Goal: Task Accomplishment & Management: Manage account settings

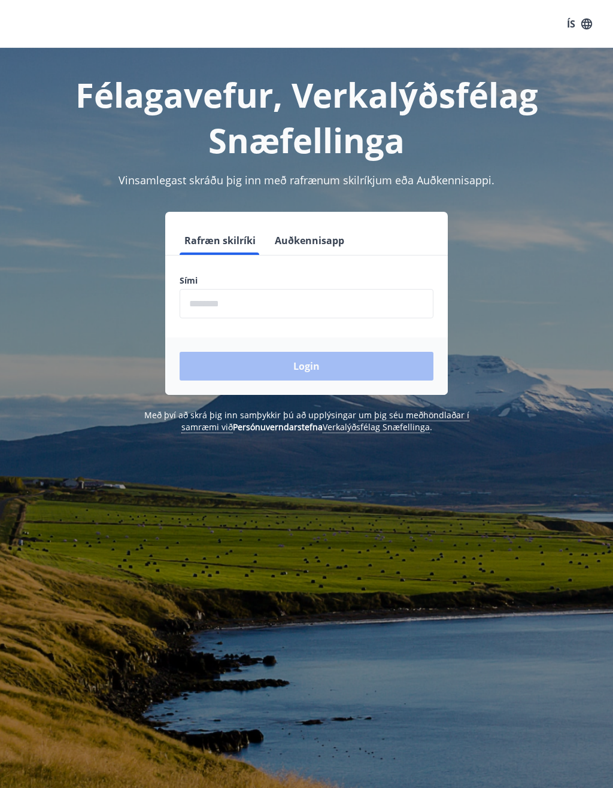
click at [320, 307] on input "phone" at bounding box center [307, 303] width 254 height 29
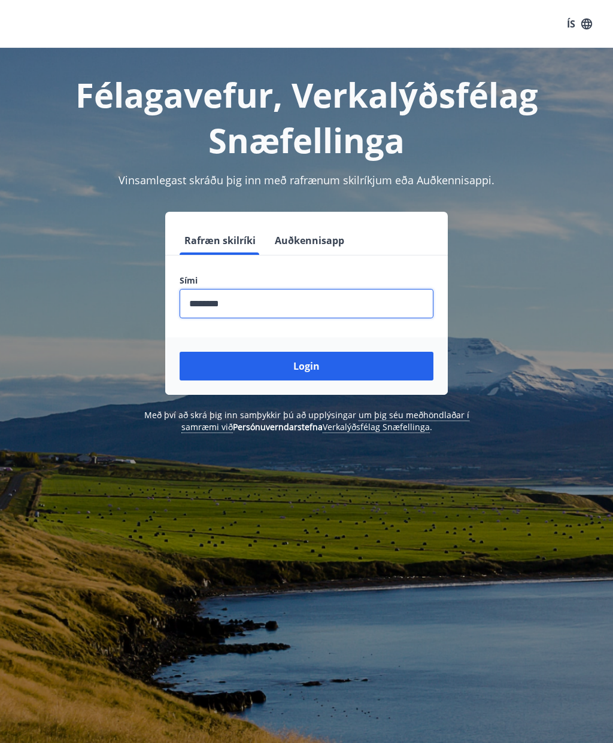
type input "********"
click at [345, 364] on button "Login" at bounding box center [307, 366] width 254 height 29
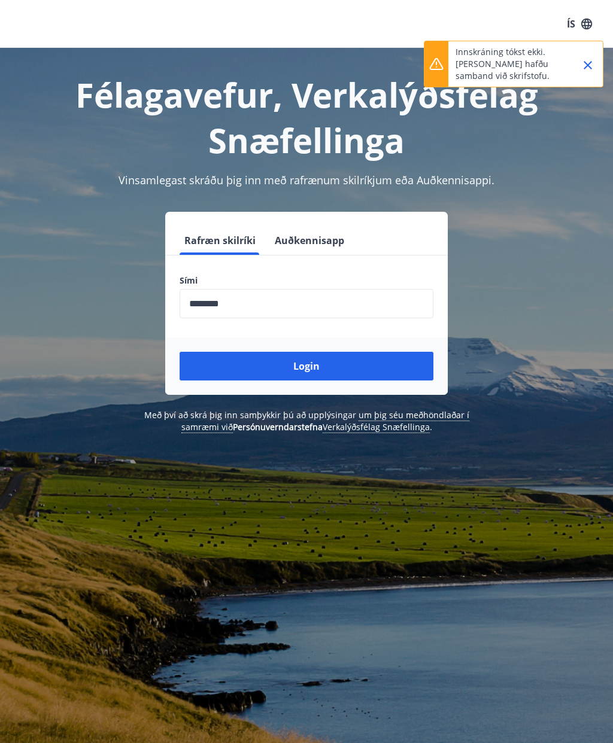
click at [587, 32] on button "ÍS" at bounding box center [579, 24] width 38 height 22
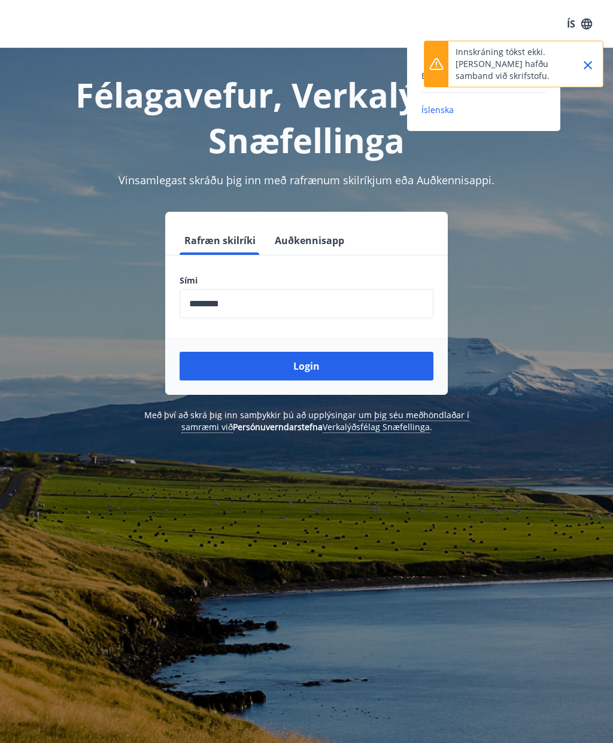
click at [592, 62] on icon "Close" at bounding box center [588, 65] width 14 height 14
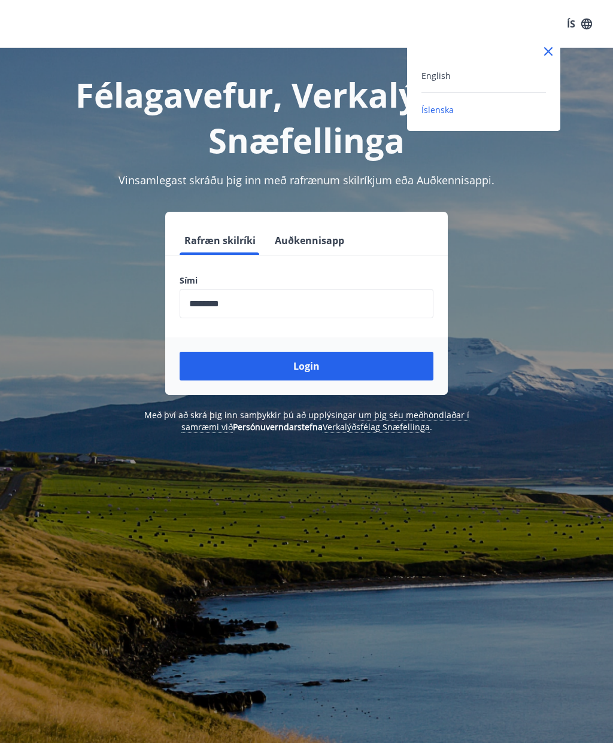
click at [481, 80] on div "English" at bounding box center [483, 75] width 124 height 14
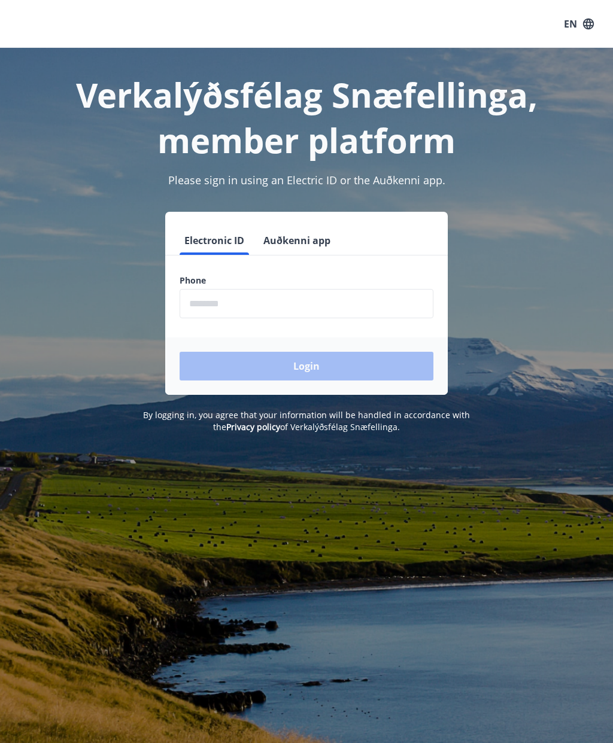
click at [539, 164] on div "Verkalýðsfélag Snæfellinga, member platform Please sign in using an Electric ID…" at bounding box center [306, 240] width 613 height 385
click at [303, 249] on button "Auðkenni app" at bounding box center [297, 240] width 77 height 29
